Goal: Task Accomplishment & Management: Manage account settings

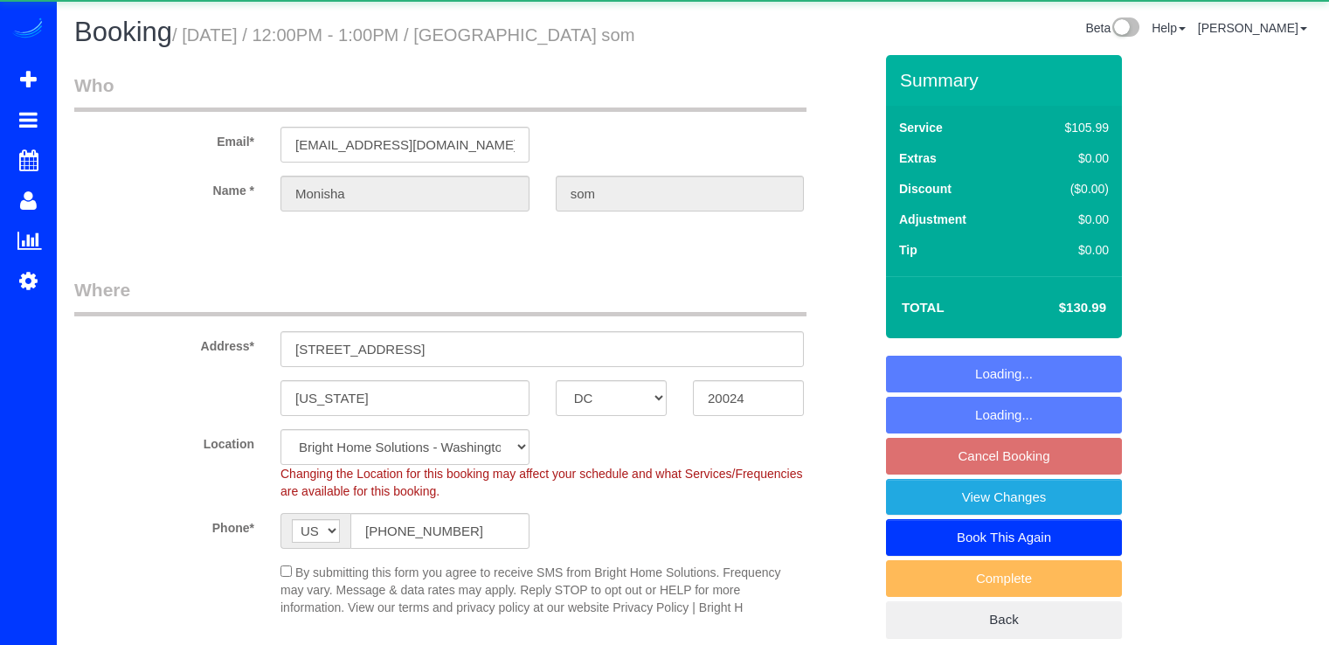
select select "DC"
select select "spot18"
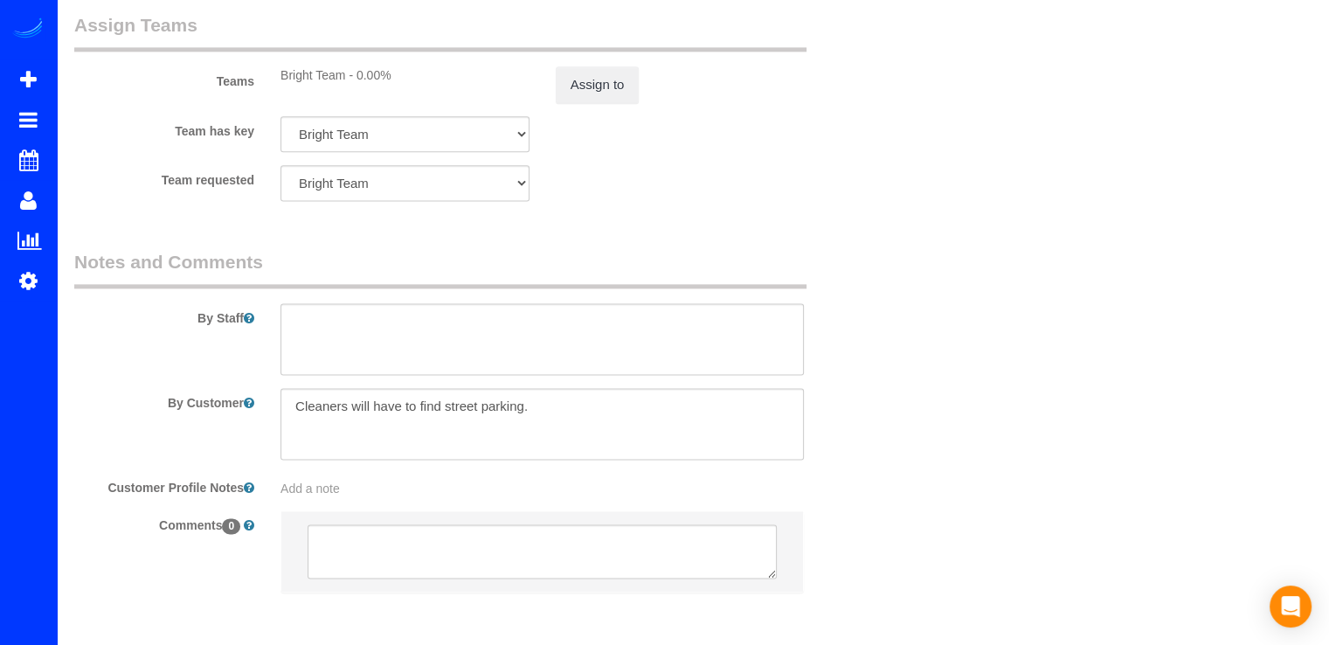
scroll to position [2402, 0]
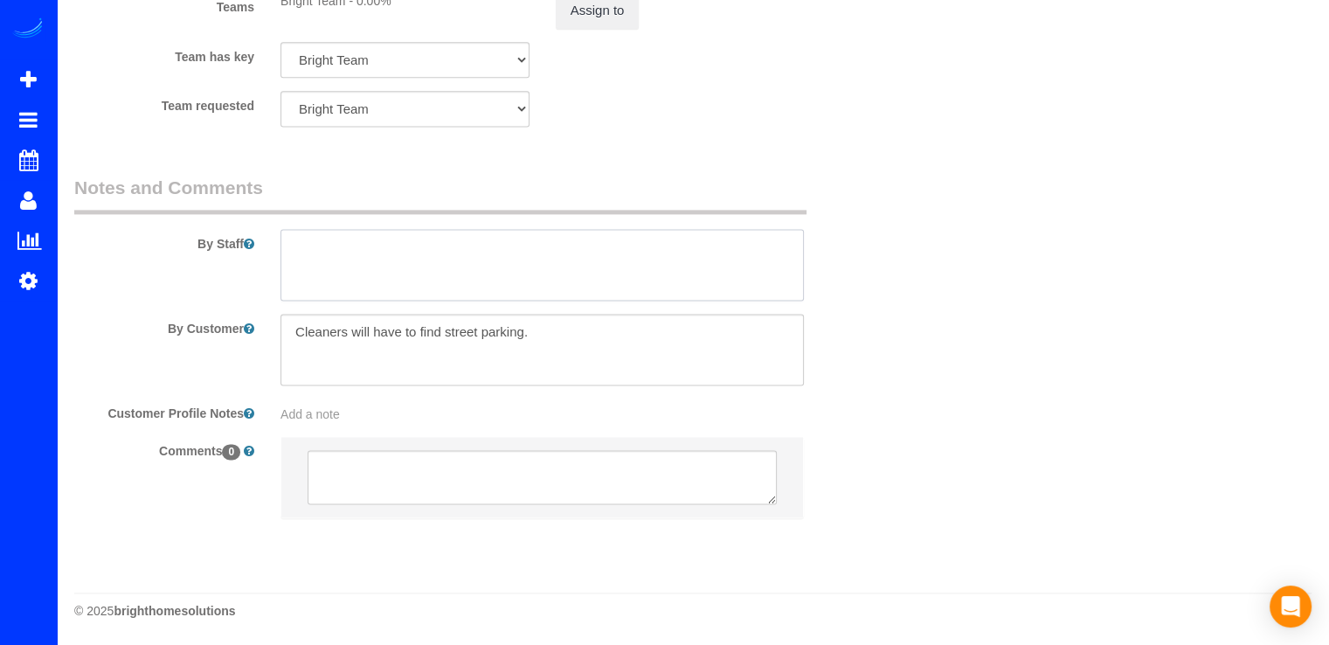
click at [308, 274] on textarea at bounding box center [543, 265] width 524 height 72
click at [538, 242] on textarea at bounding box center [543, 265] width 524 height 72
click at [538, 247] on textarea at bounding box center [543, 265] width 524 height 72
type textarea "LLamar cuando el equipo este en el edificio."
drag, startPoint x: 528, startPoint y: 251, endPoint x: 997, endPoint y: 229, distance: 469.9
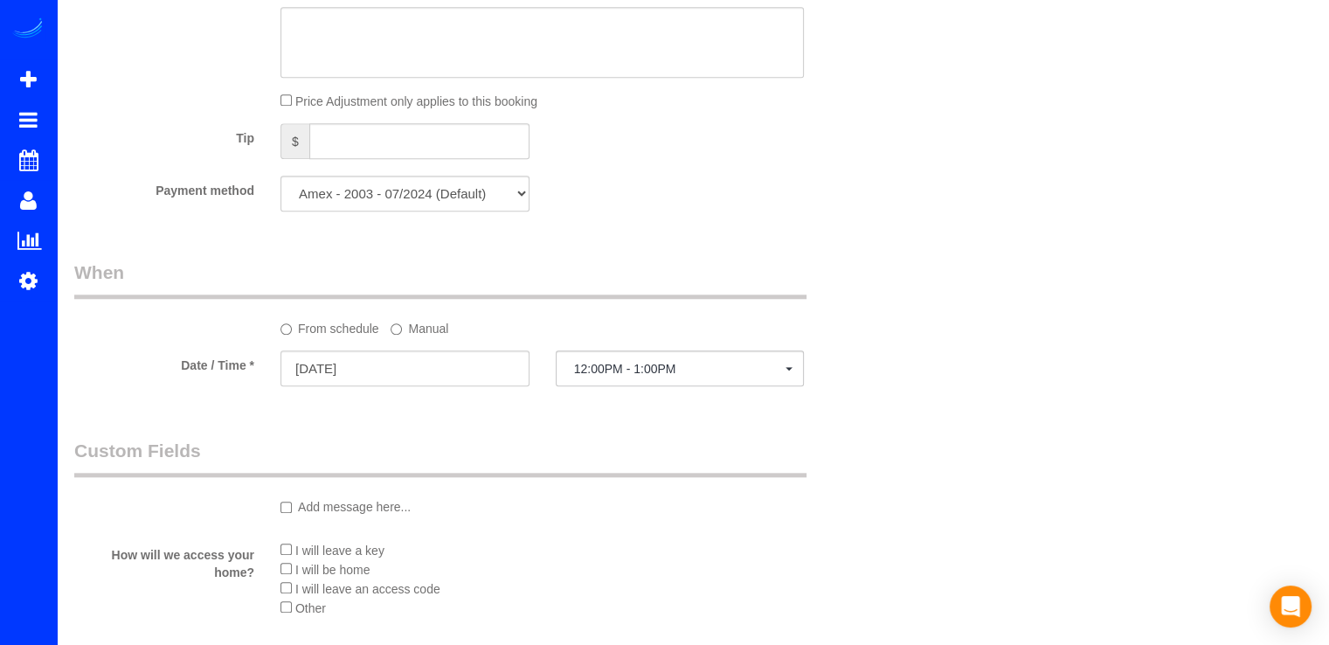
scroll to position [1703, 0]
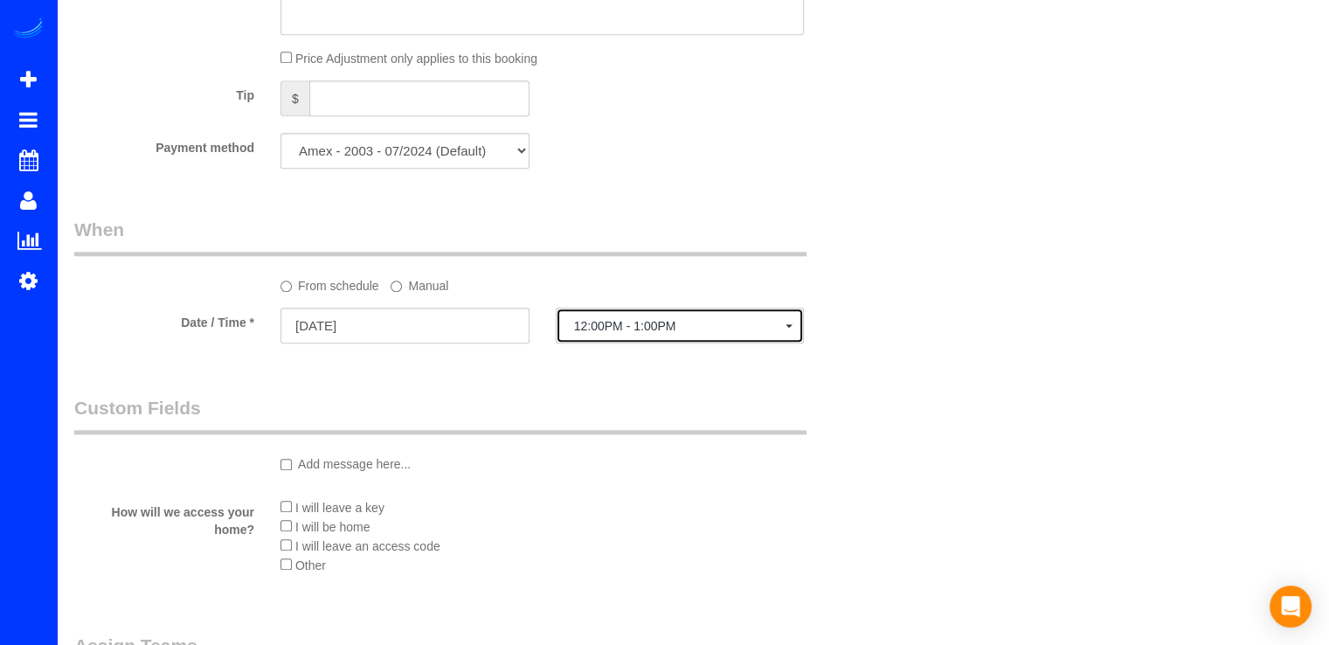
click at [675, 333] on span "12:00PM - 1:00PM" at bounding box center [680, 326] width 212 height 14
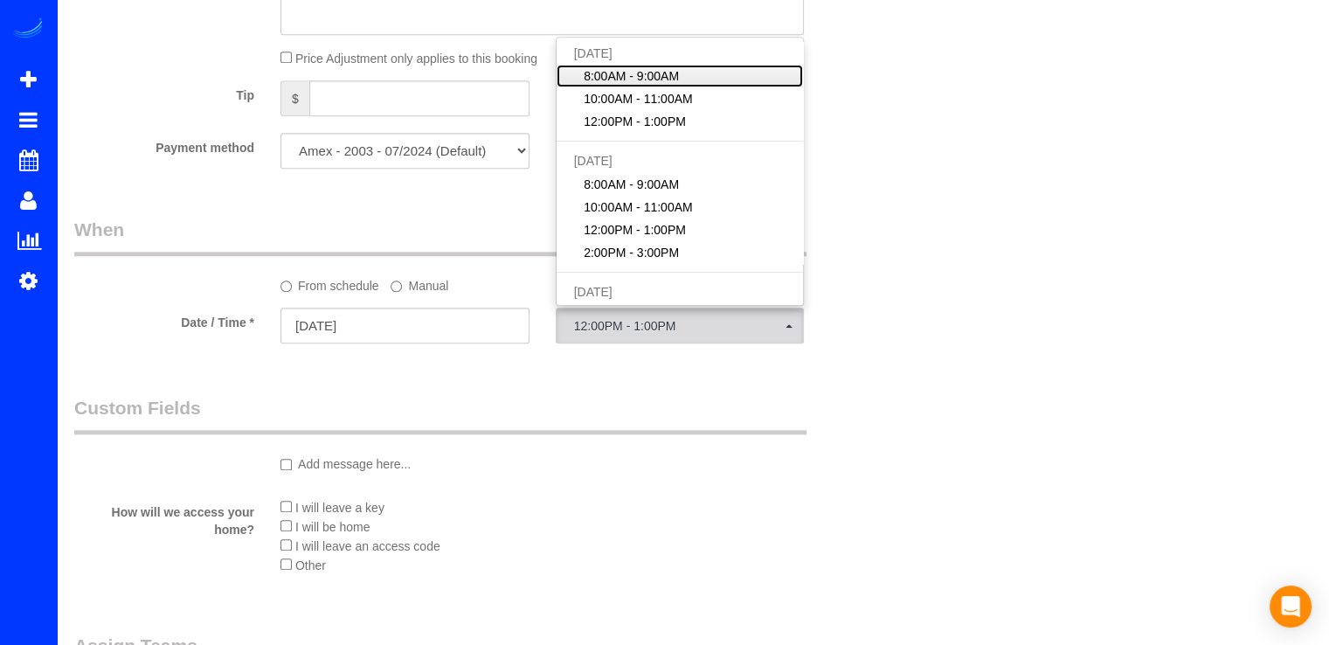
click at [680, 76] on link "8:00AM - 9:00AM" at bounding box center [680, 76] width 247 height 23
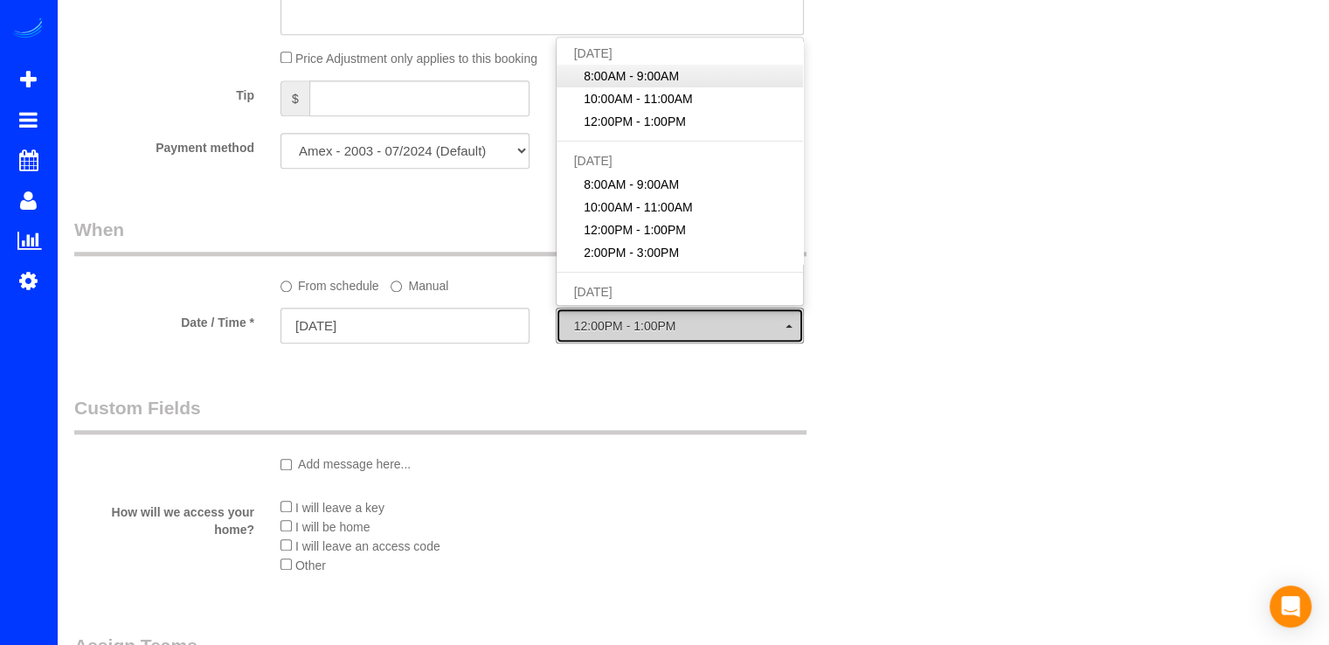
select select "spot16"
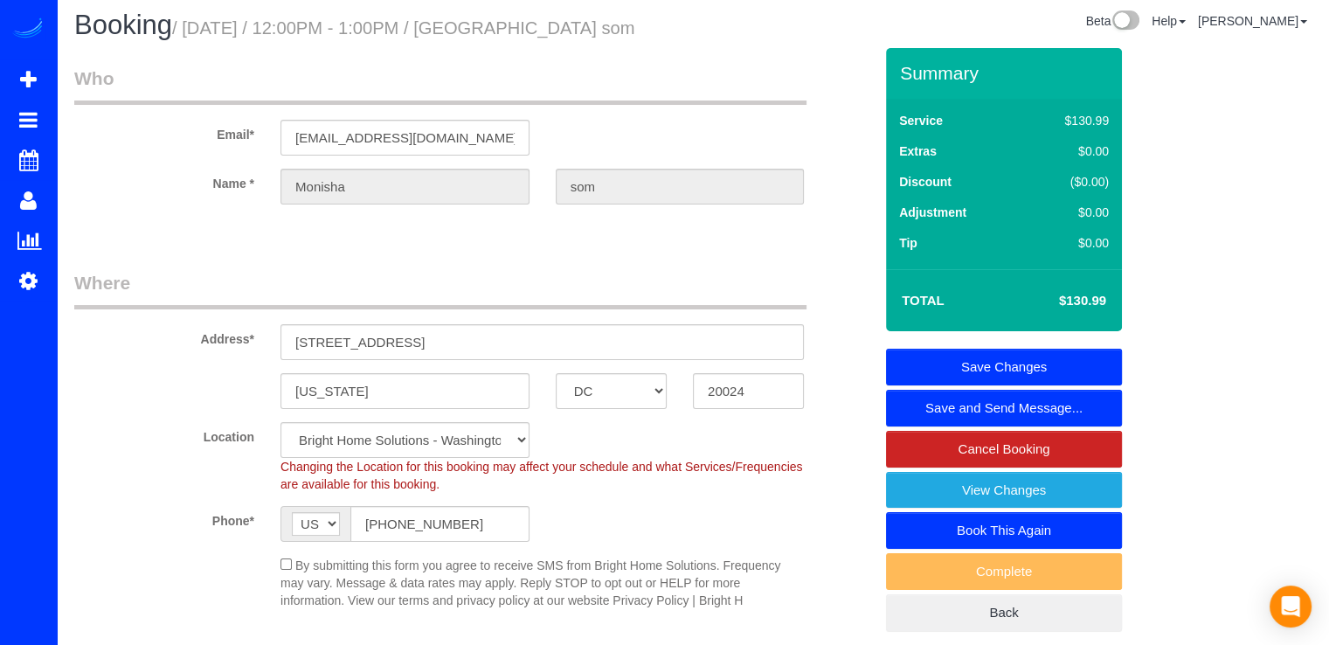
scroll to position [0, 0]
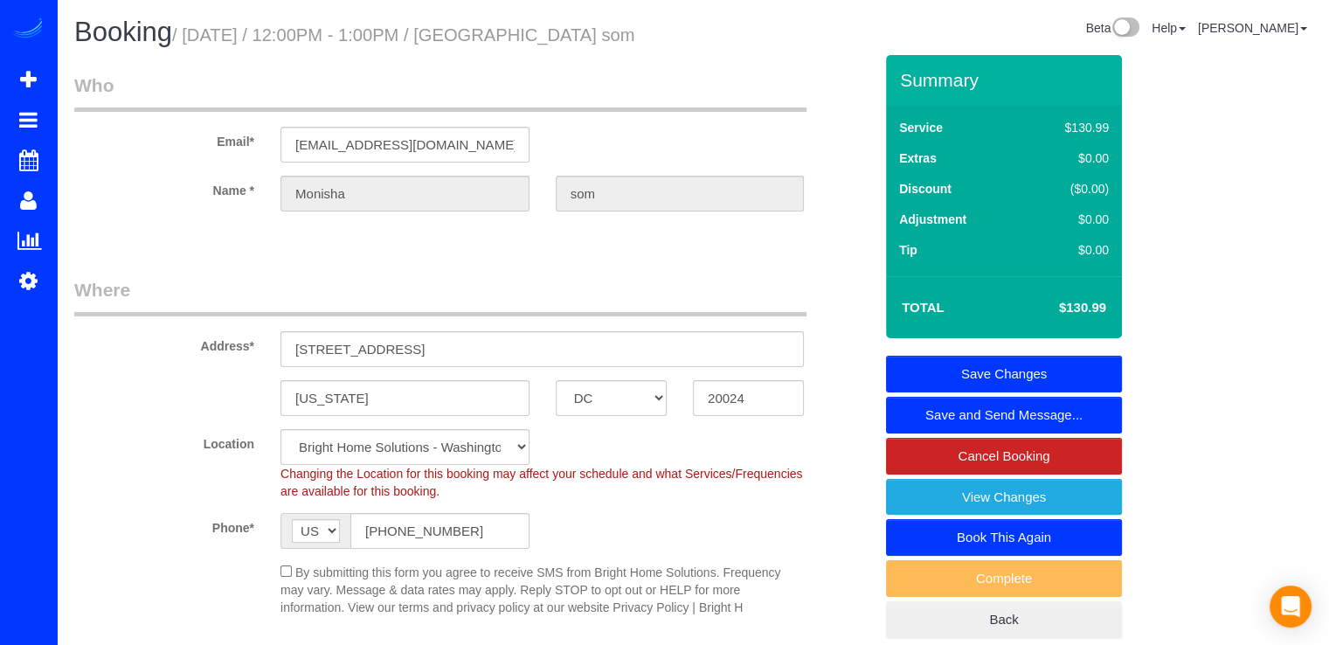
click at [1052, 368] on link "Save Changes" at bounding box center [1004, 374] width 236 height 37
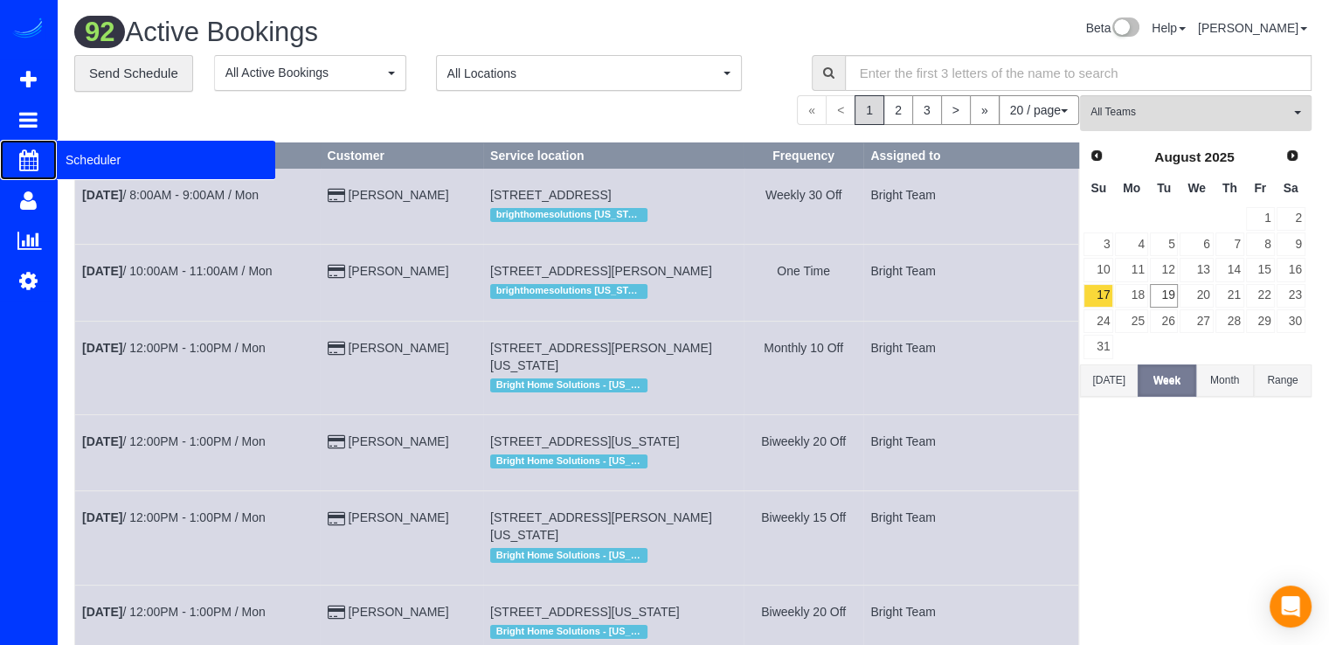
click at [73, 148] on span "Scheduler" at bounding box center [166, 160] width 219 height 40
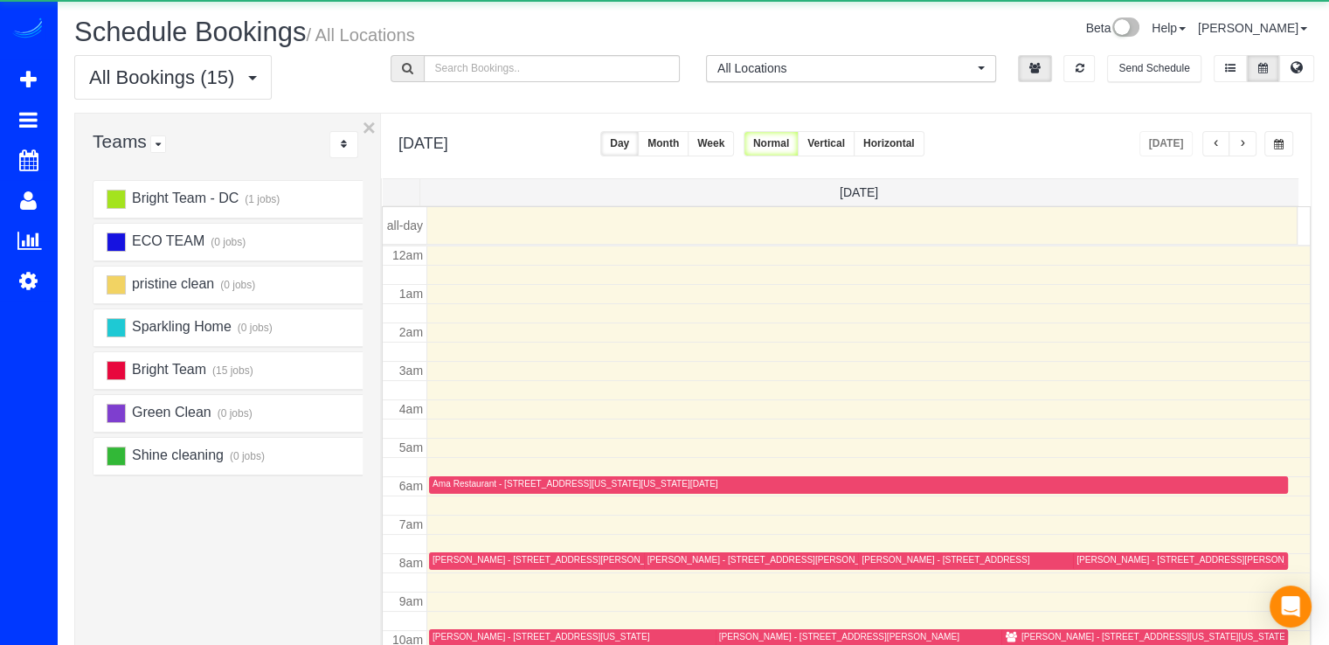
scroll to position [230, 0]
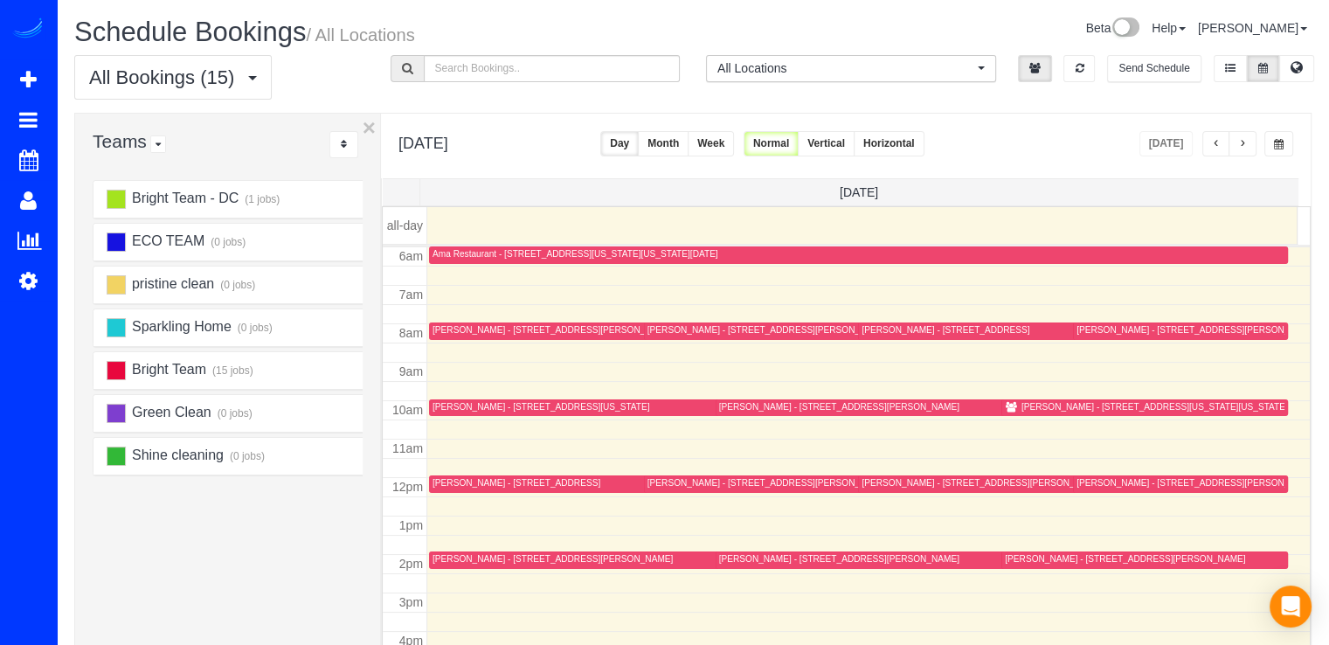
click at [1245, 141] on span "button" at bounding box center [1243, 144] width 9 height 10
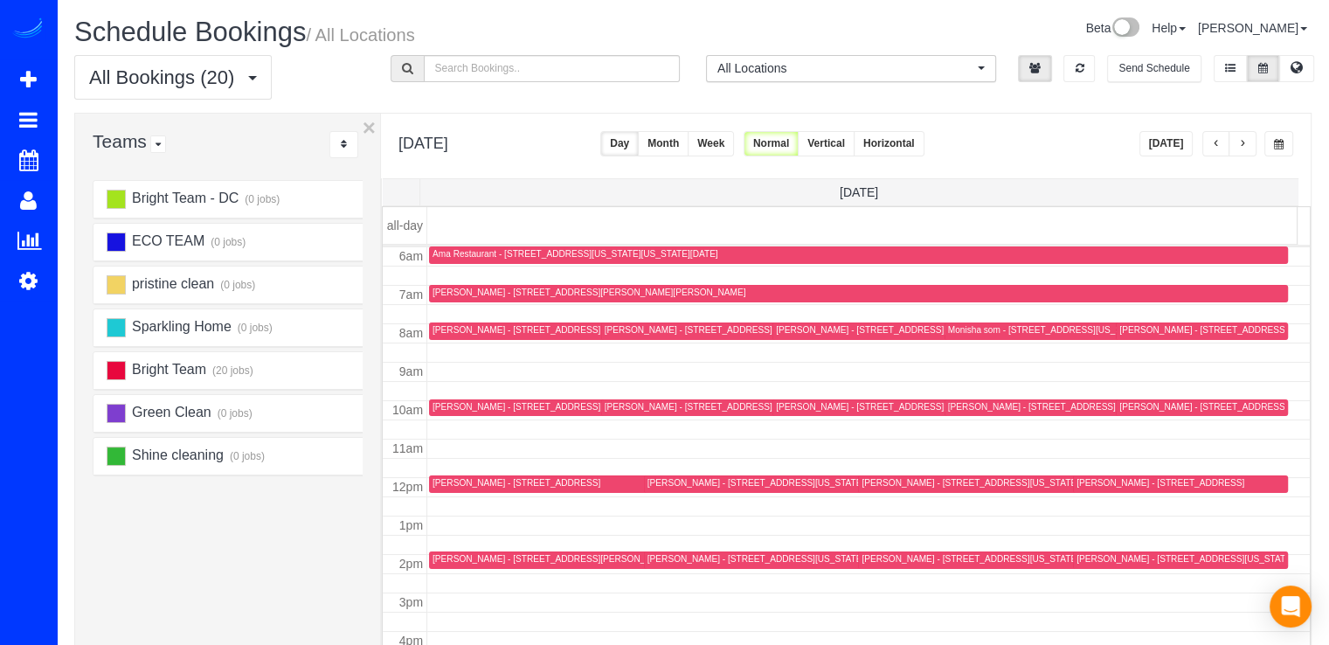
click at [434, 288] on div "[PERSON_NAME] - [STREET_ADDRESS][PERSON_NAME][PERSON_NAME]" at bounding box center [589, 292] width 313 height 11
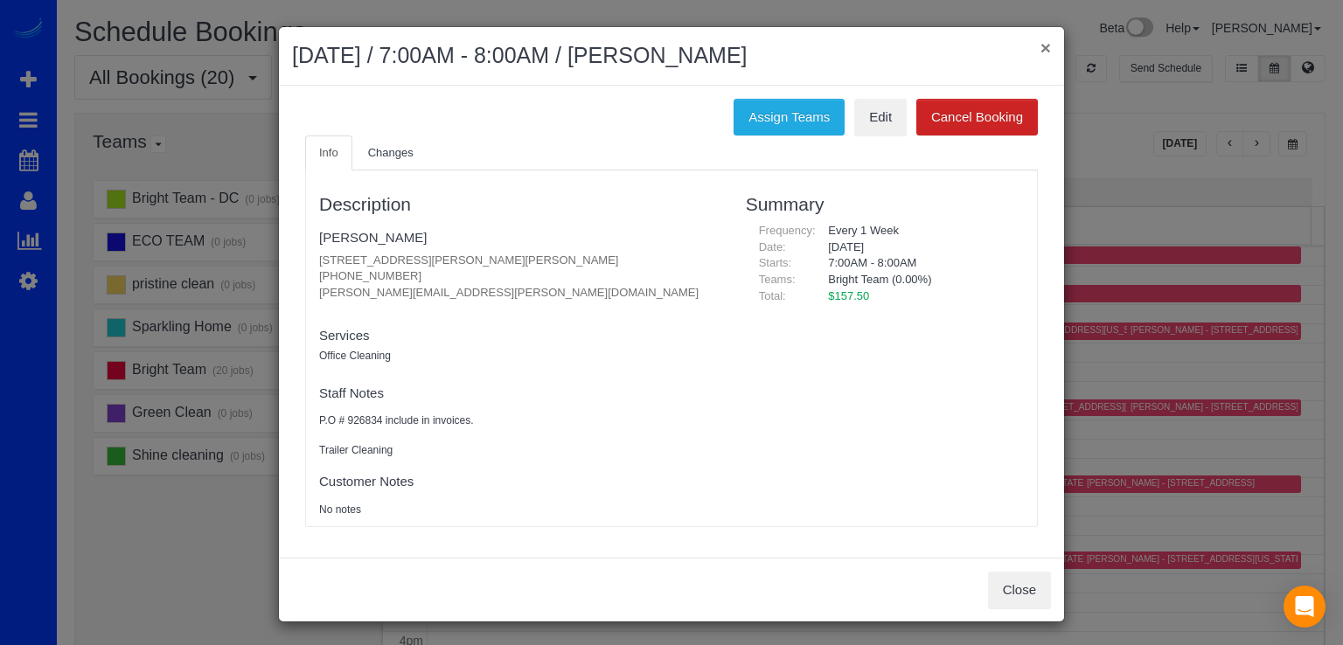
click at [1041, 45] on button "×" at bounding box center [1045, 47] width 10 height 18
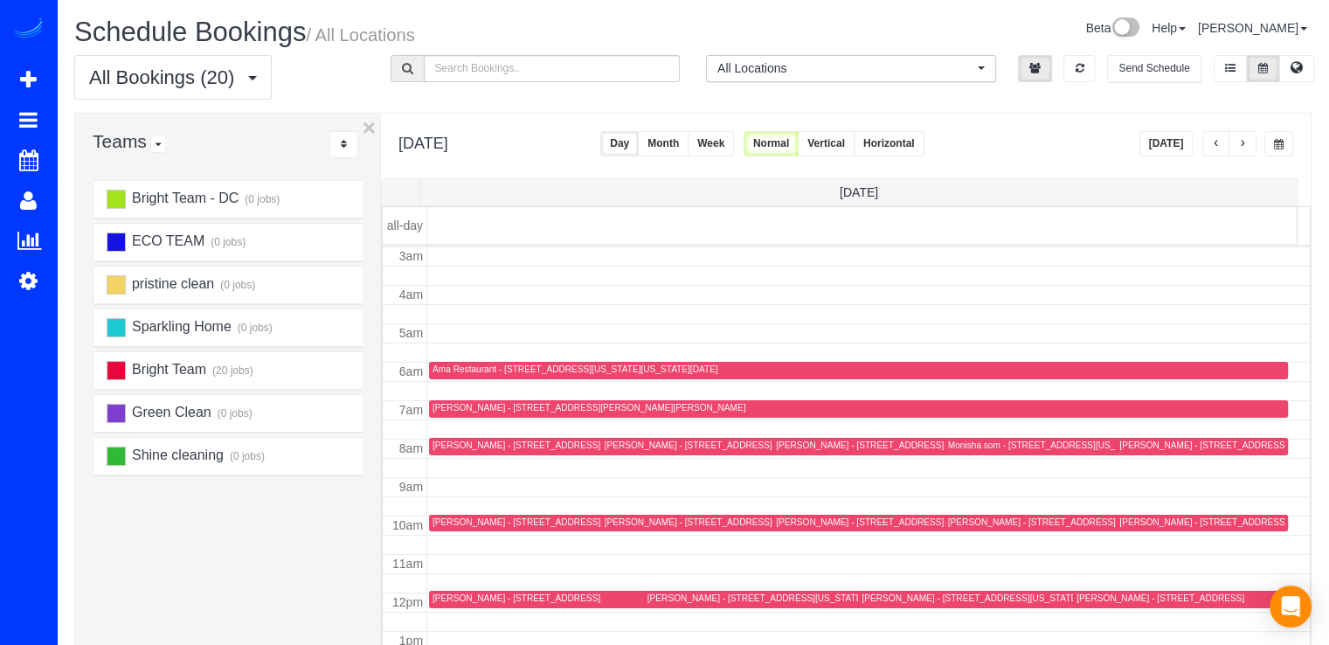
scroll to position [87, 0]
